Goal: Obtain resource: Obtain resource

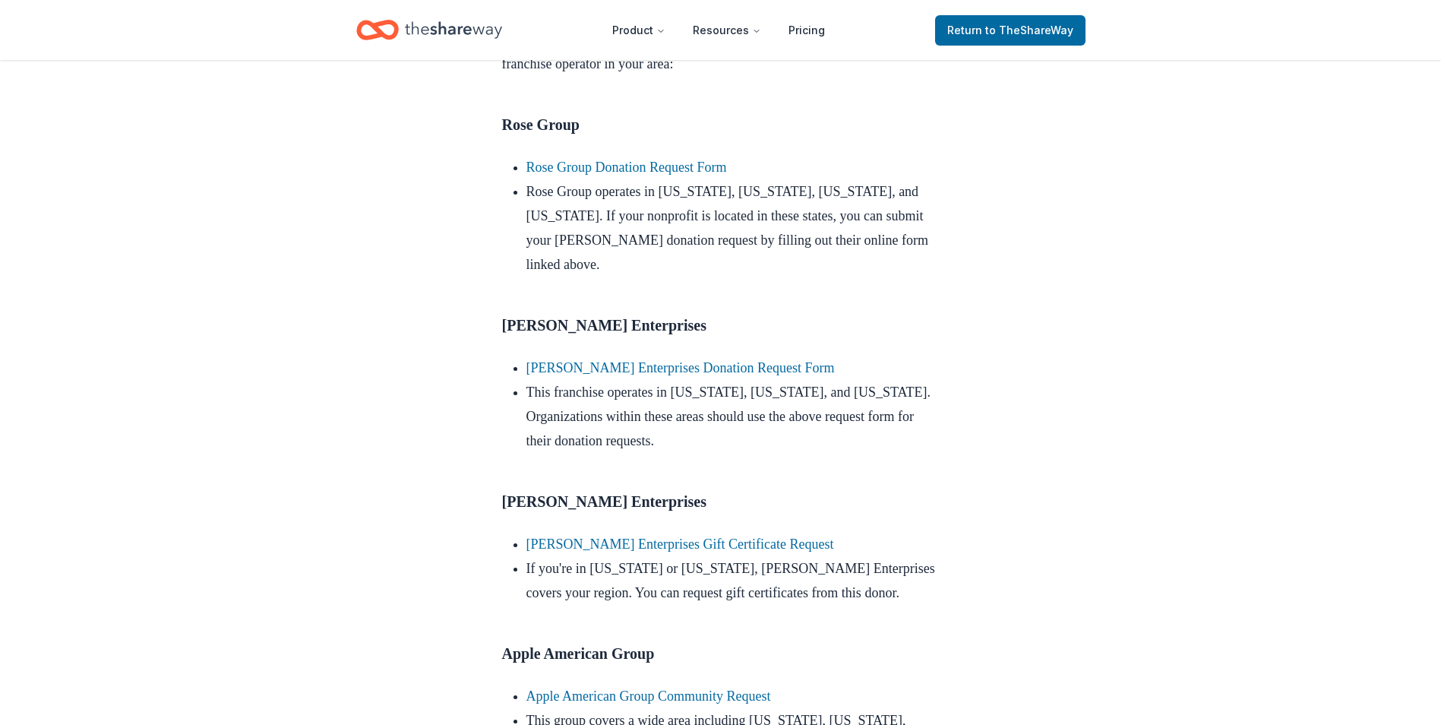
scroll to position [760, 0]
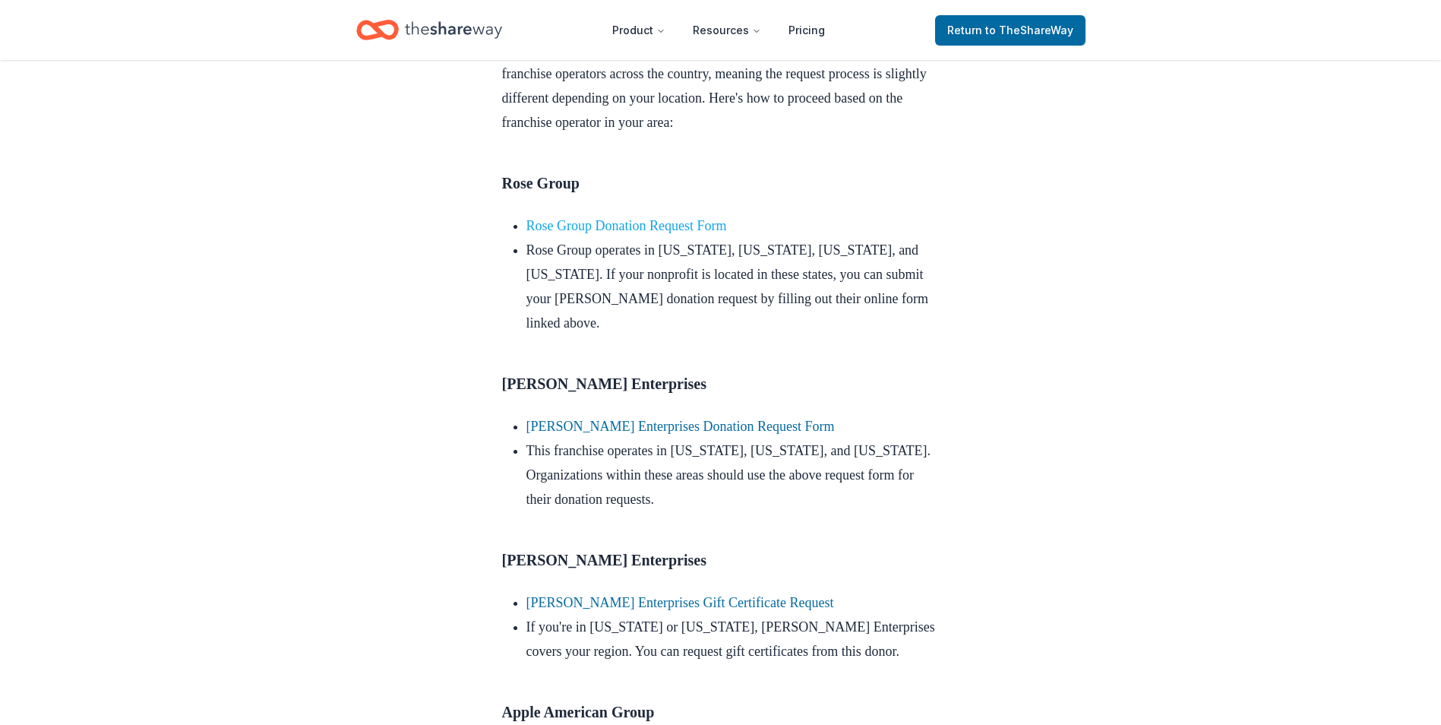
click at [669, 233] on link "Rose Group Donation Request Form" at bounding box center [627, 225] width 201 height 15
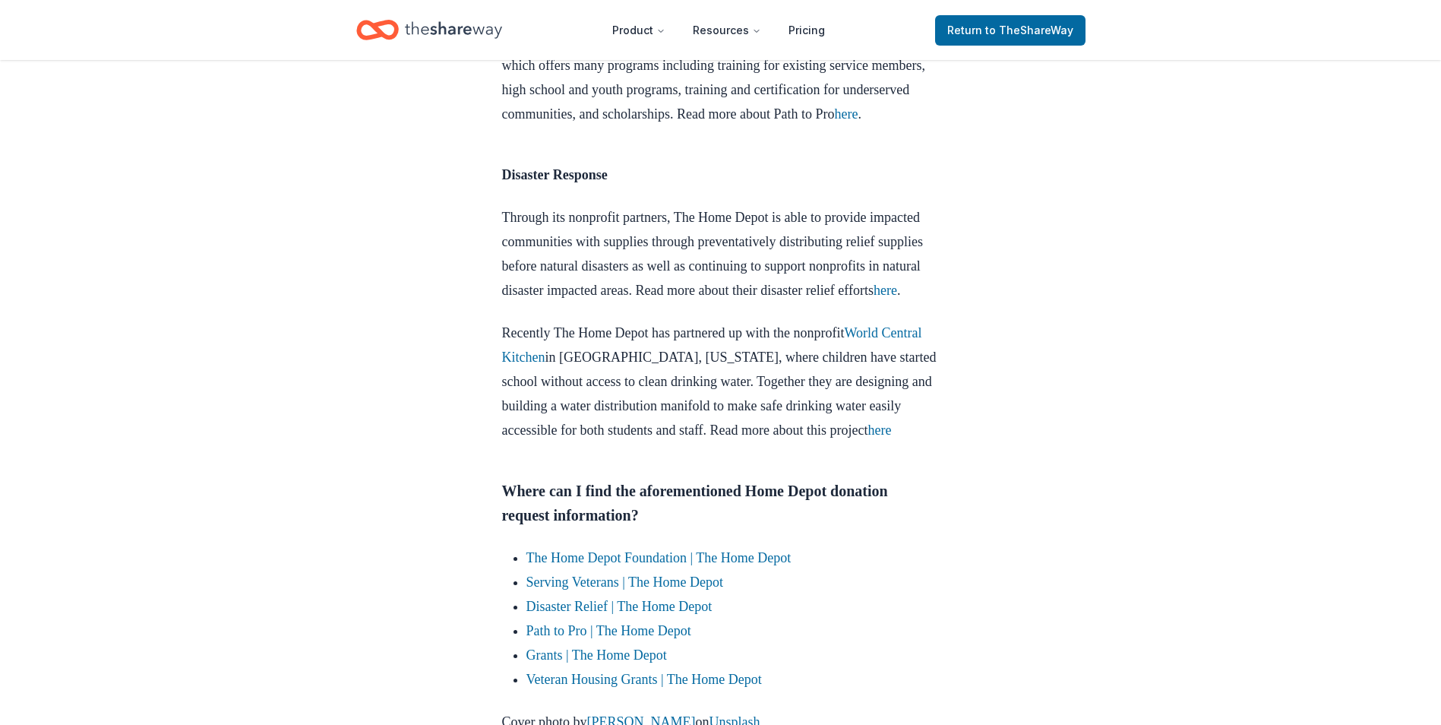
scroll to position [1748, 0]
